Goal: Task Accomplishment & Management: Manage account settings

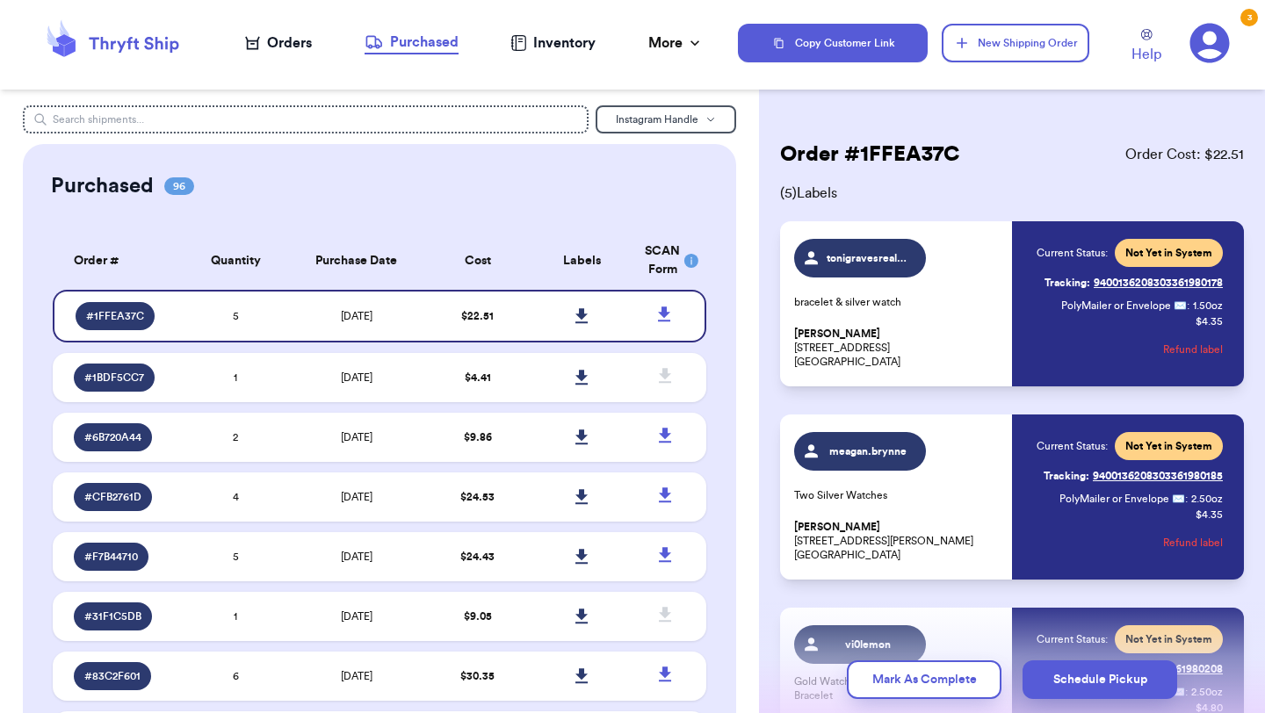
click at [275, 32] on div "Orders" at bounding box center [278, 42] width 67 height 21
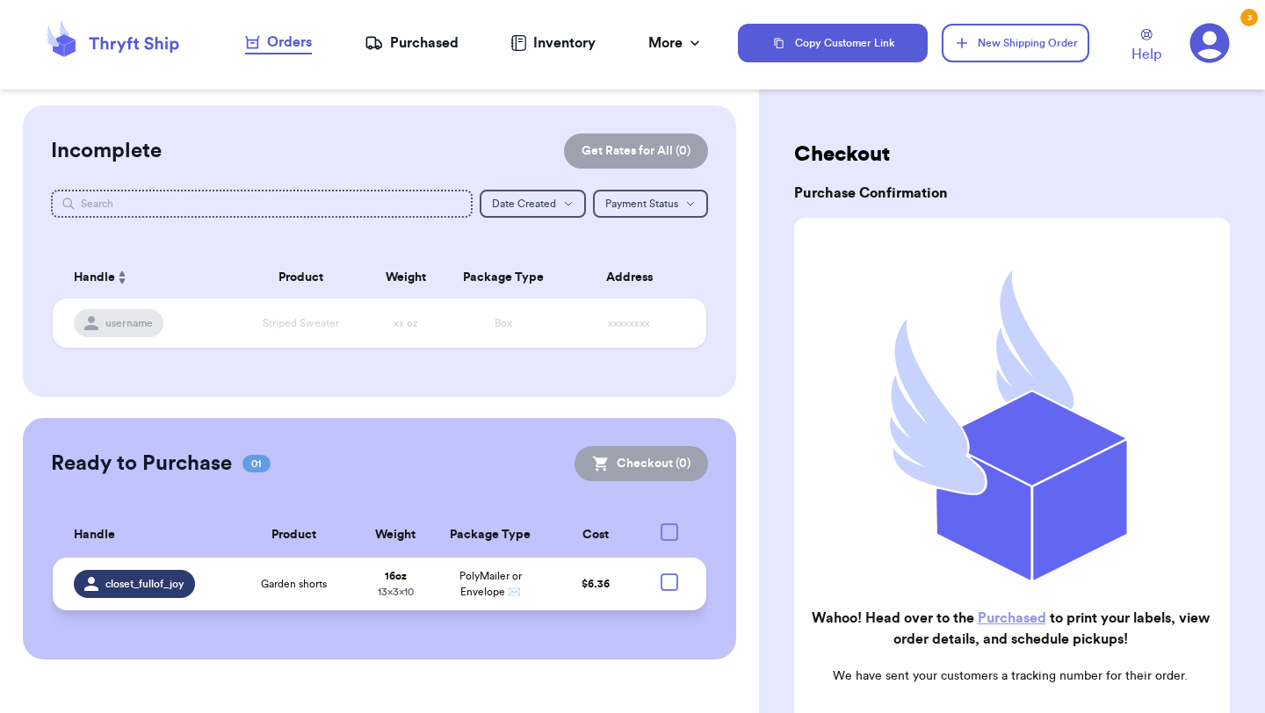
click at [269, 581] on span "Garden shorts" at bounding box center [294, 584] width 66 height 14
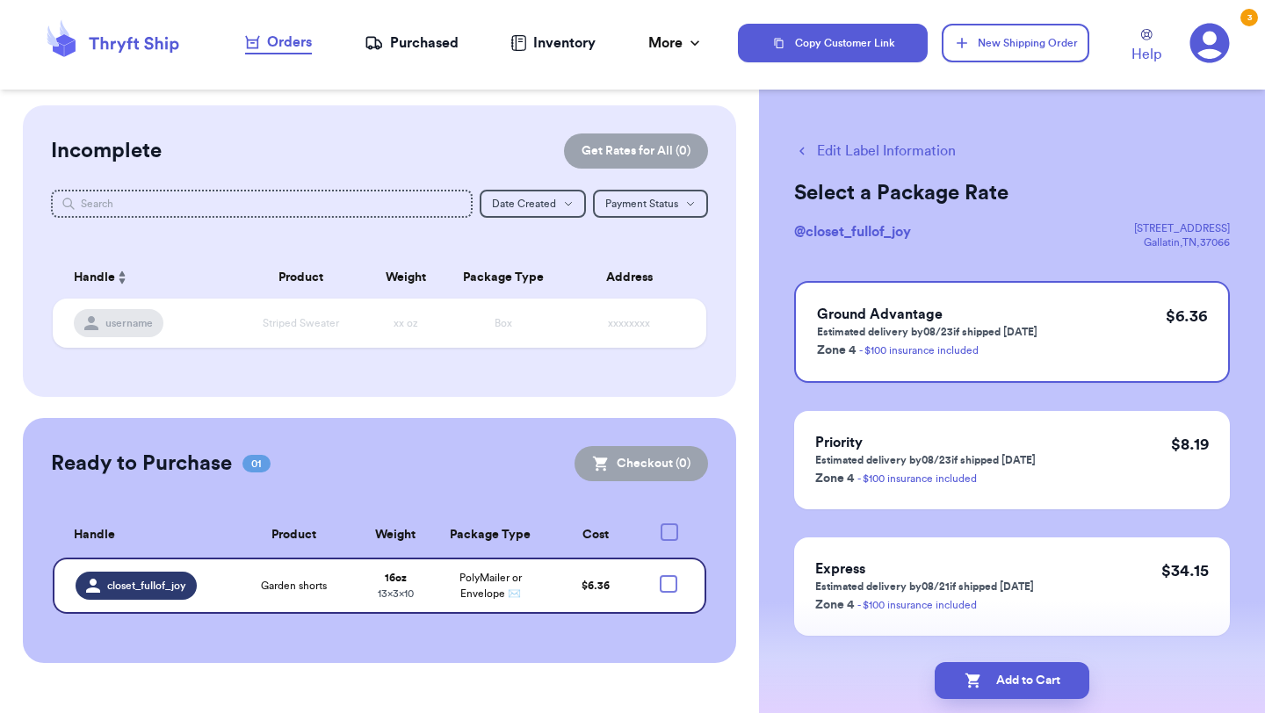
click at [894, 139] on div "Edit Label Information Select a Package Rate @ closet_fullof_joy [STREET_ADDRES…" at bounding box center [1012, 431] width 506 height 653
click at [896, 149] on button "Edit Label Information" at bounding box center [875, 151] width 162 height 21
checkbox input "true"
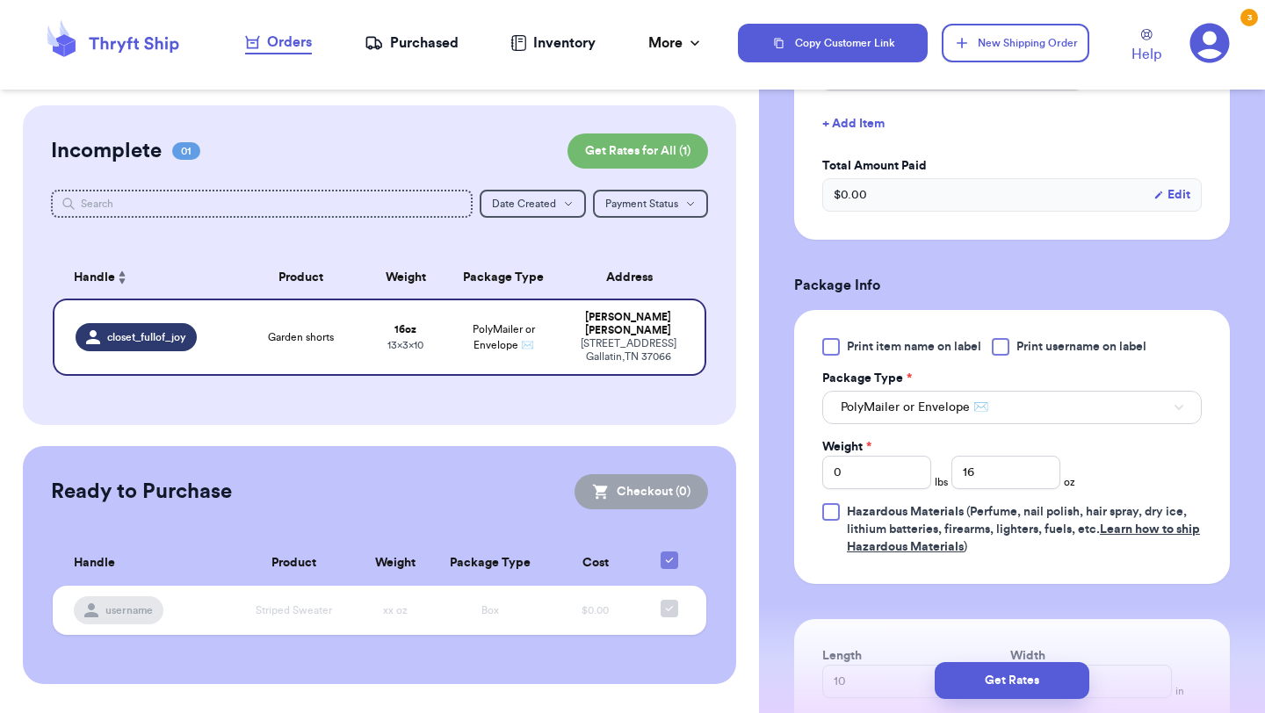
scroll to position [502, 0]
click at [1013, 479] on input "16" at bounding box center [1005, 471] width 109 height 33
type input "1"
click at [908, 474] on input "0" at bounding box center [876, 471] width 109 height 33
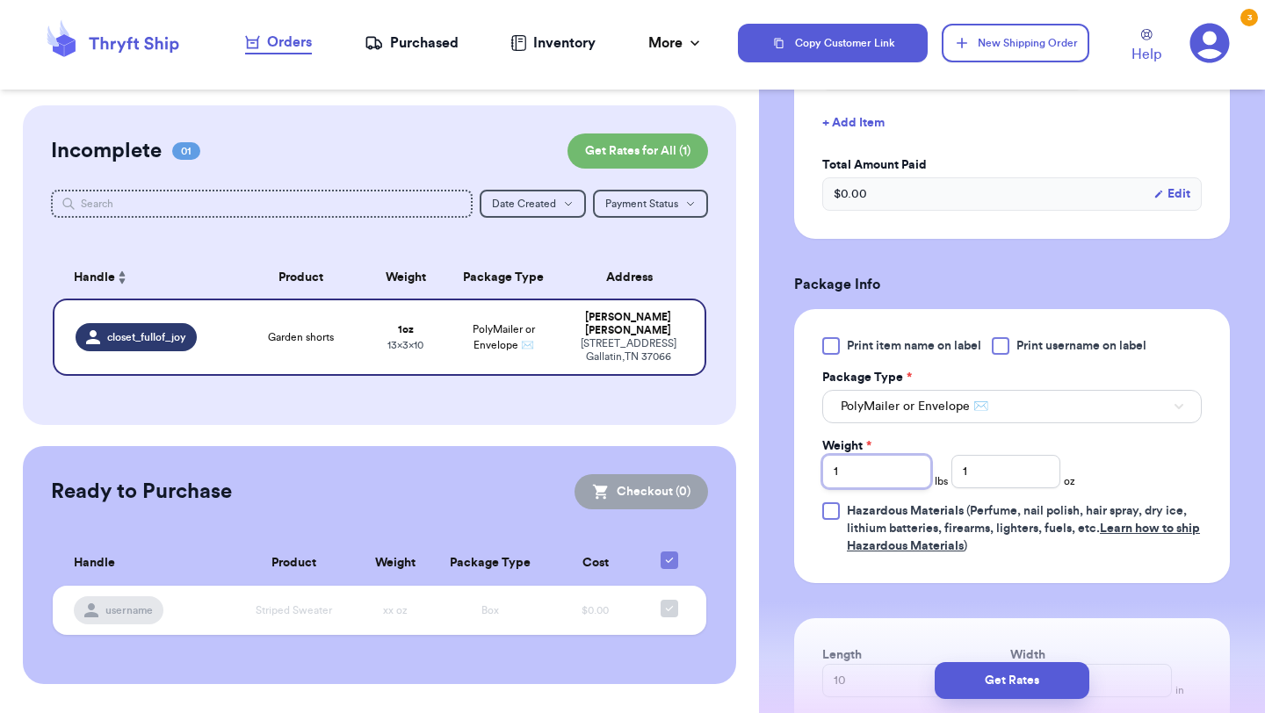
type input "1"
click at [1060, 481] on div "Weight * 1 lbs 1 oz" at bounding box center [948, 462] width 253 height 51
type input "00"
click at [1113, 457] on div "Print item name on label Print username on label Package Type * PolyMailer or E…" at bounding box center [1011, 446] width 379 height 218
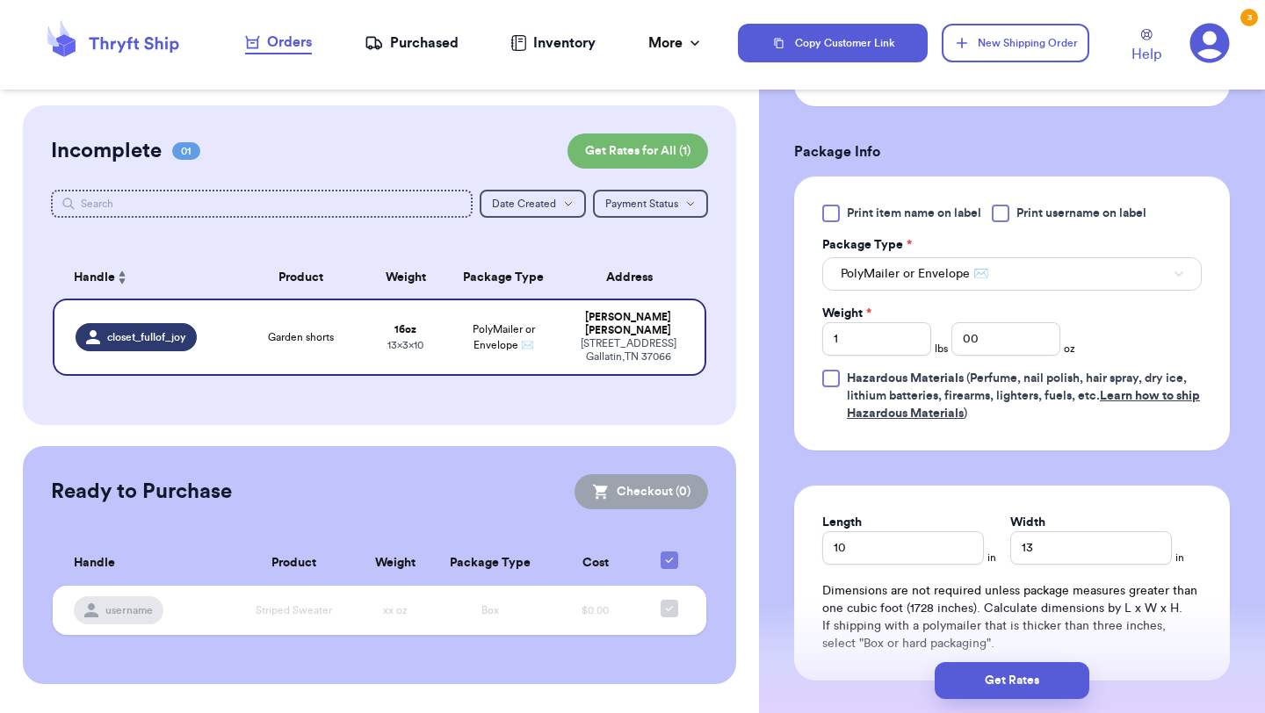
scroll to position [638, 0]
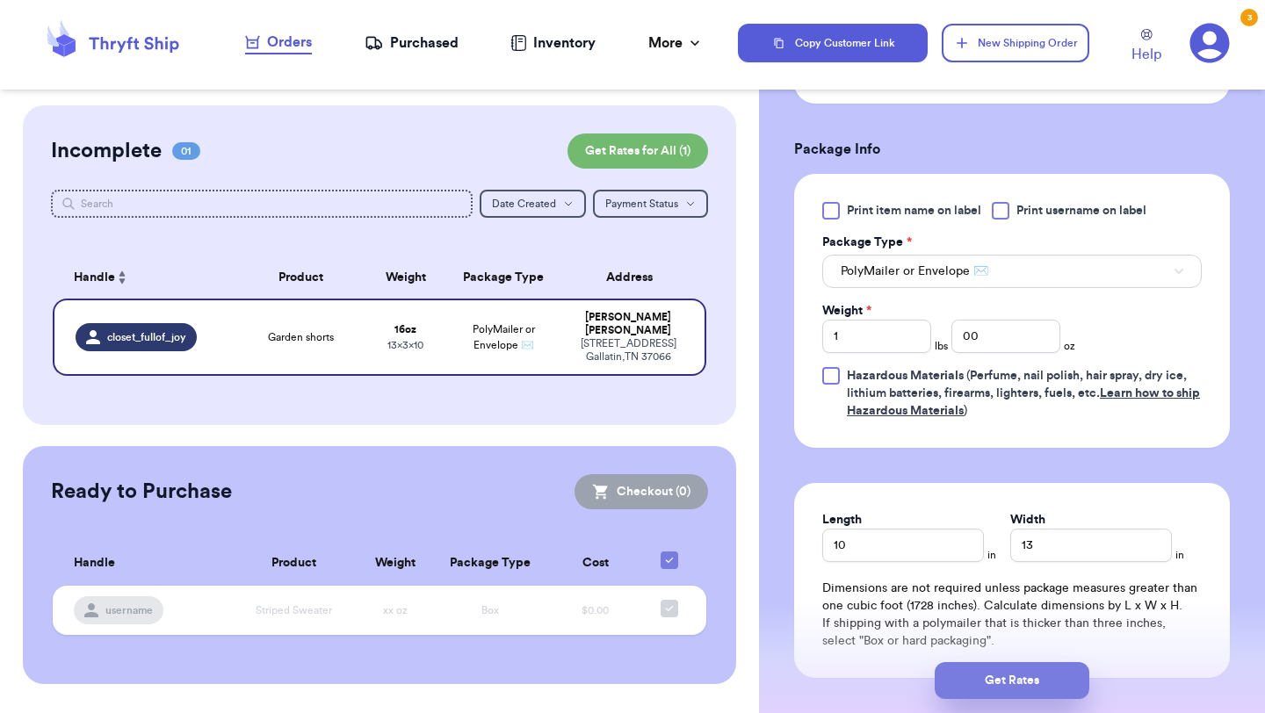
click at [1006, 678] on button "Get Rates" at bounding box center [1011, 680] width 155 height 37
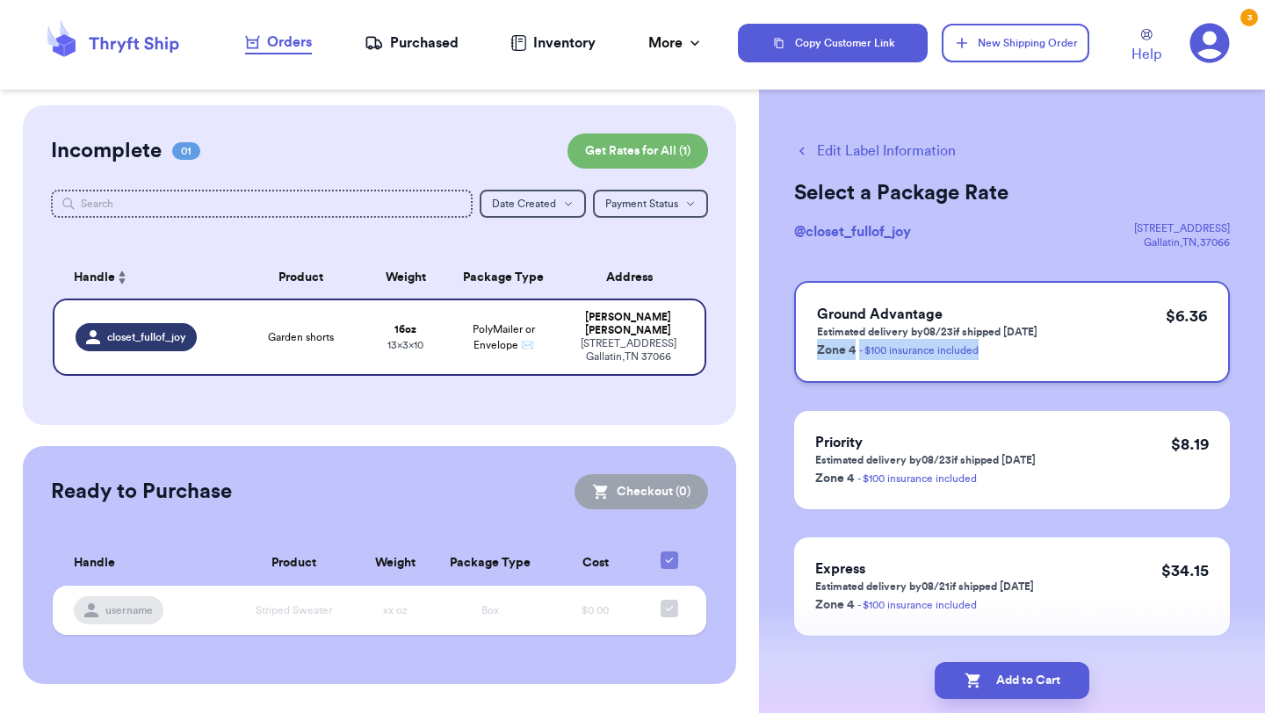
click at [1078, 338] on div "Ground Advantage Estimated delivery by 08/23 if shipped [DATE] Zone 4 - $100 in…" at bounding box center [1012, 332] width 436 height 102
click at [1045, 283] on div "Ground Advantage Estimated delivery by 08/23 if shipped [DATE] Zone 4 - $100 in…" at bounding box center [1012, 332] width 436 height 102
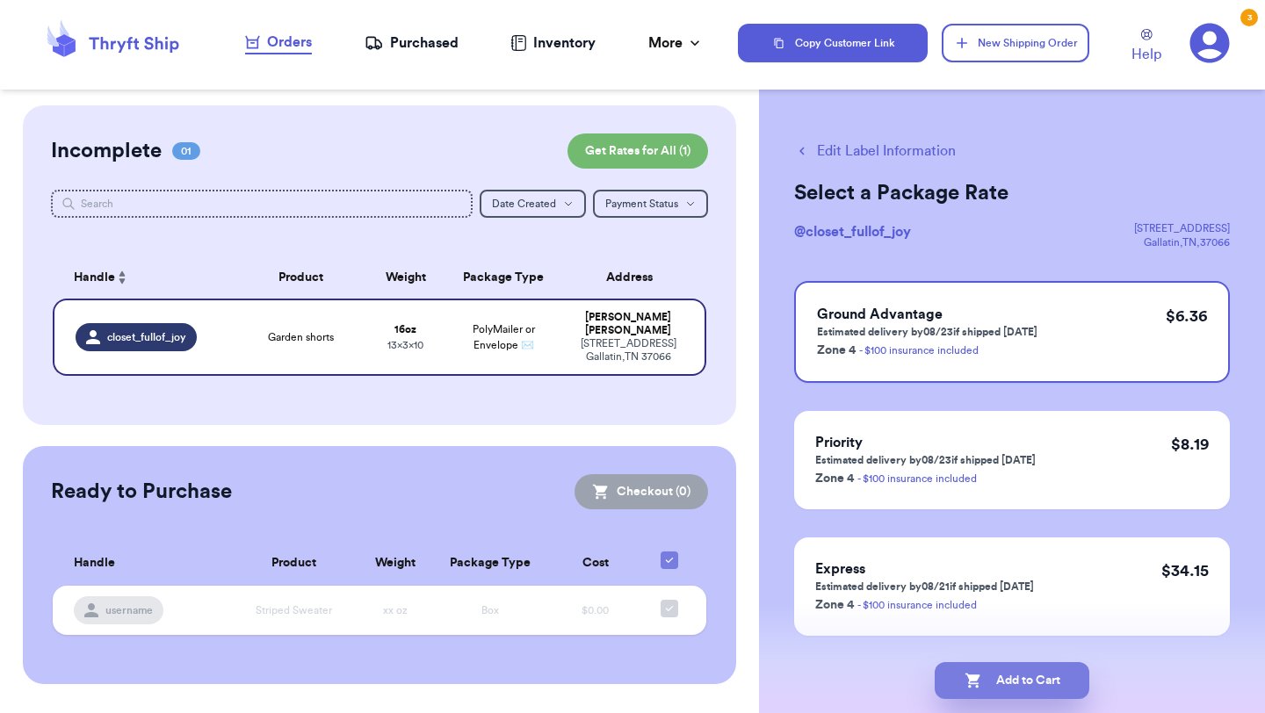
click at [999, 682] on button "Add to Cart" at bounding box center [1011, 680] width 155 height 37
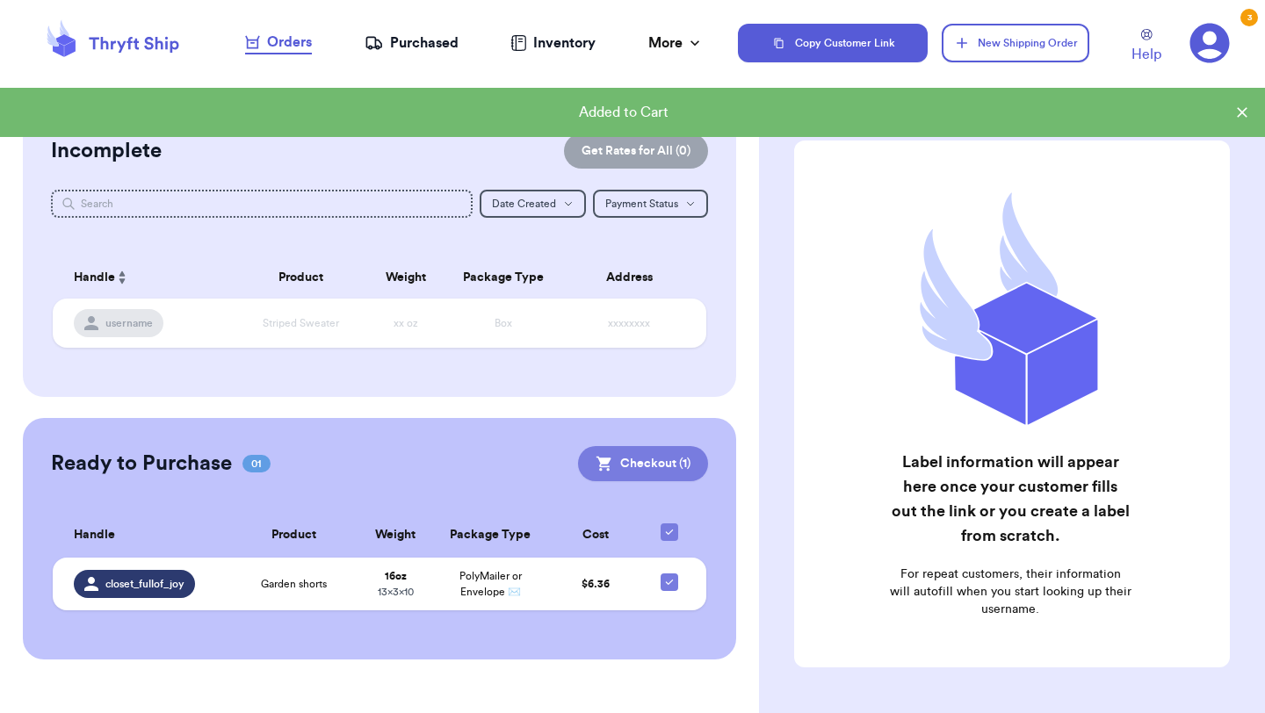
click at [620, 462] on button "Checkout ( 1 )" at bounding box center [643, 463] width 130 height 35
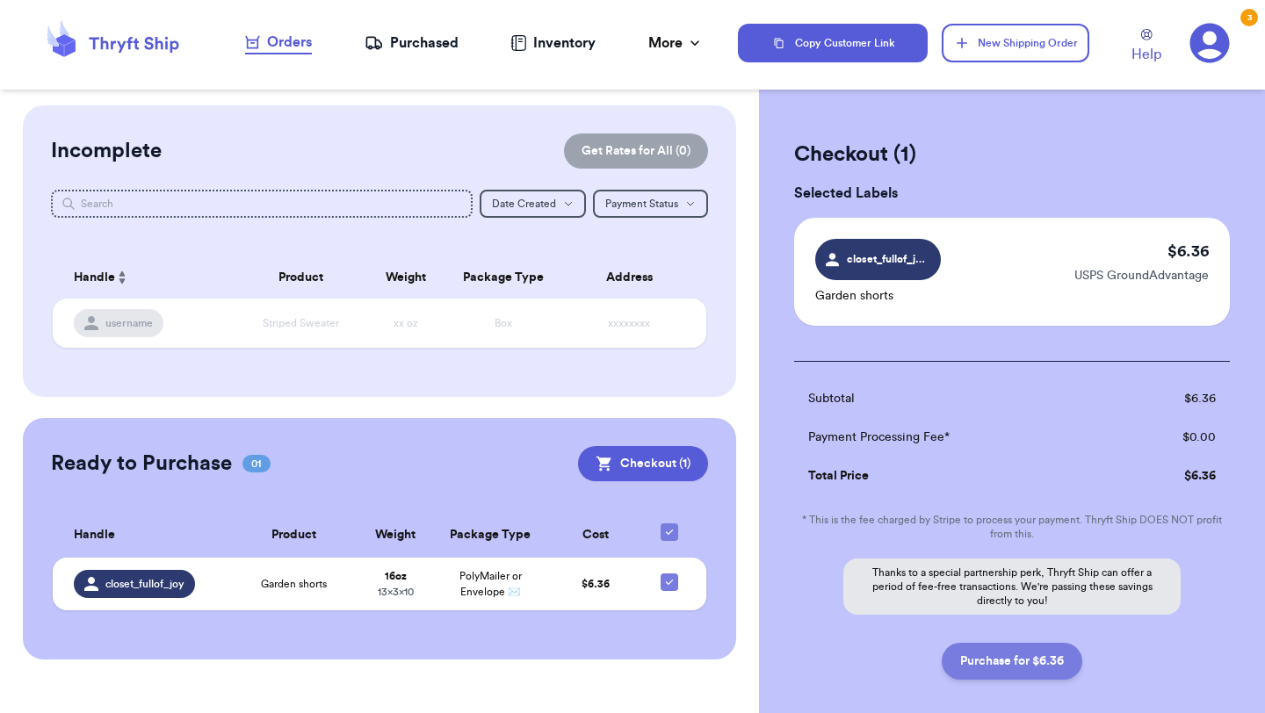
click at [1035, 664] on button "Purchase for $6.36" at bounding box center [1011, 661] width 141 height 37
checkbox input "false"
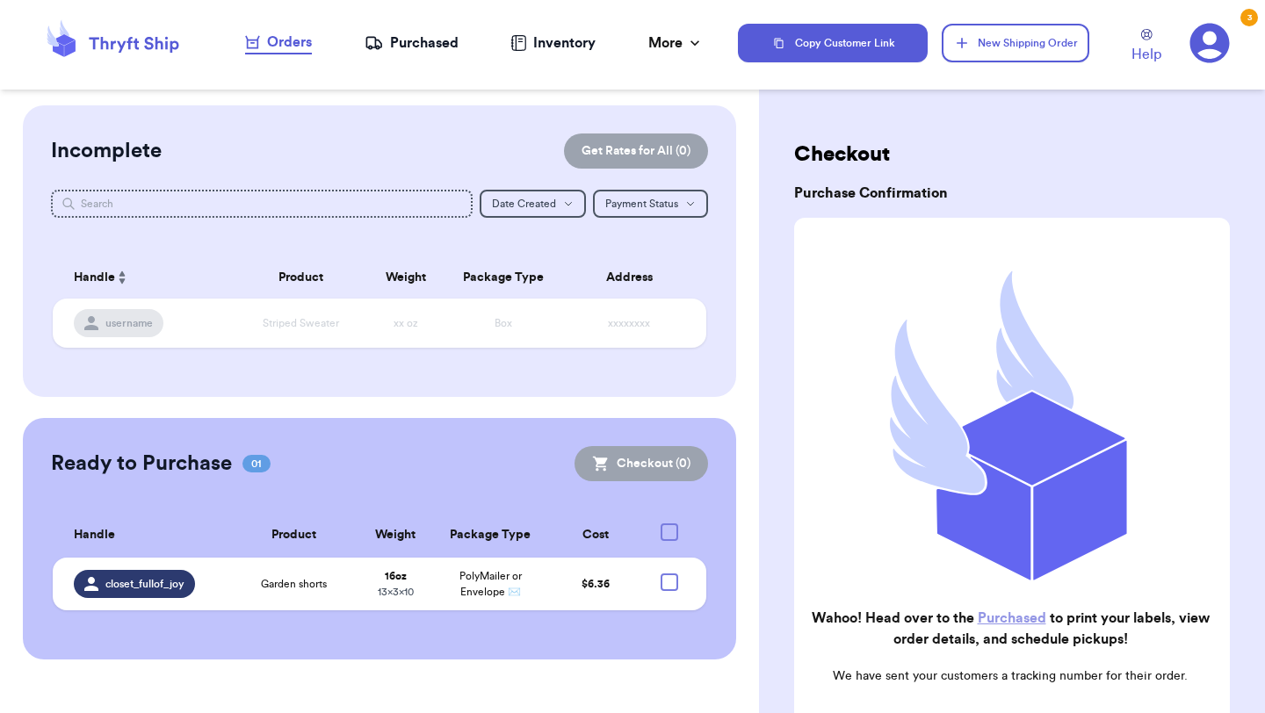
checkbox input "true"
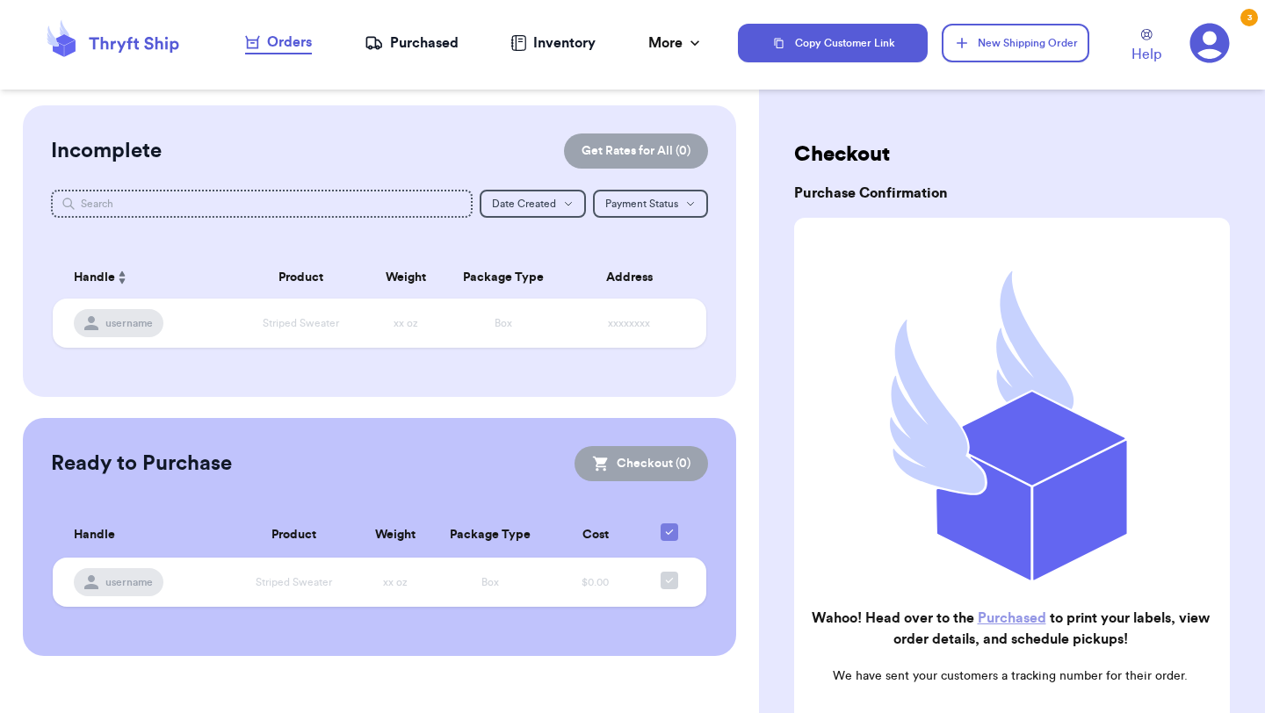
click at [411, 52] on div "Purchased" at bounding box center [411, 42] width 94 height 21
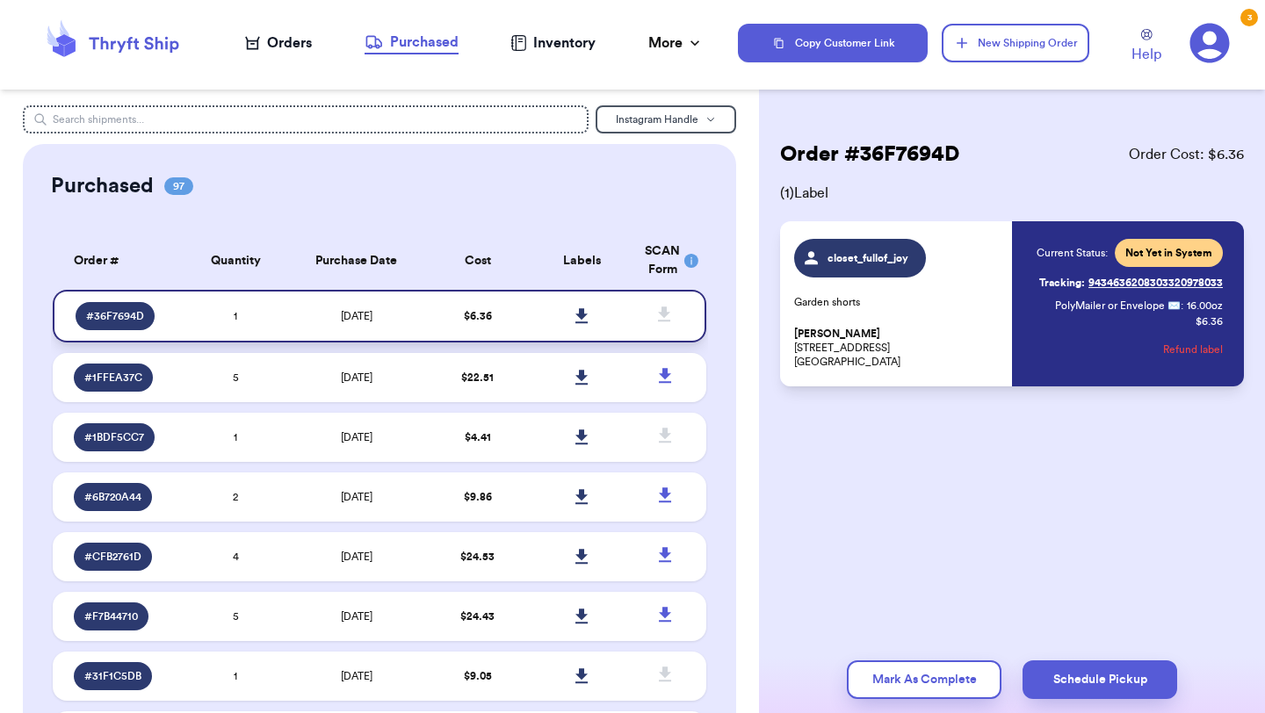
click at [588, 315] on link at bounding box center [582, 316] width 39 height 39
